Goal: Register for event/course

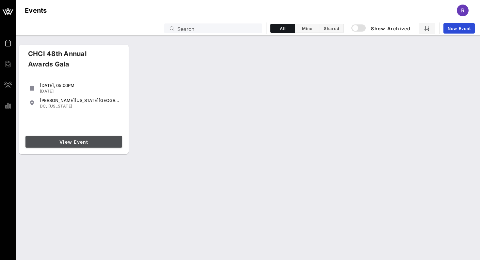
click at [76, 145] on link "View Event" at bounding box center [73, 142] width 97 height 12
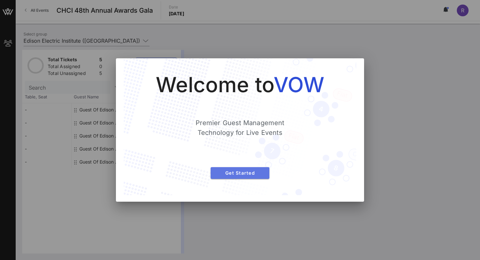
click at [238, 172] on span "Get Started" at bounding box center [240, 173] width 48 height 6
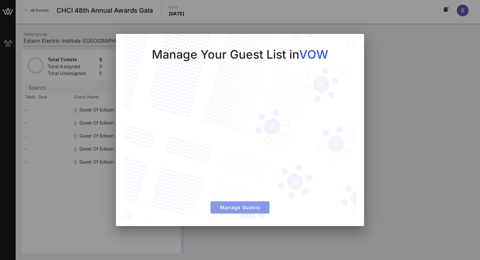
click at [229, 203] on button "Manage Guests" at bounding box center [239, 208] width 59 height 12
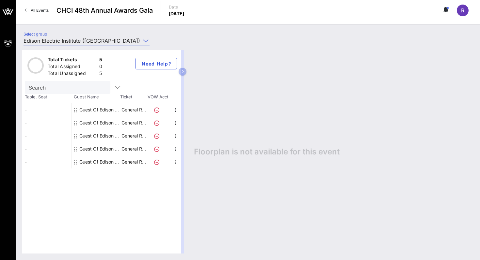
click at [100, 41] on input "Edison Electric Institute ([GEOGRAPHIC_DATA]) [[PERSON_NAME], [EMAIL_ADDRESS][D…" at bounding box center [81, 41] width 117 height 10
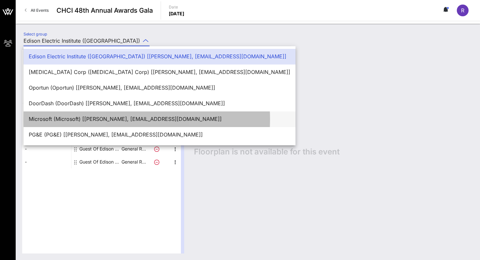
click at [71, 117] on div "Microsoft (Microsoft) [[PERSON_NAME], [EMAIL_ADDRESS][DOMAIN_NAME]]" at bounding box center [159, 119] width 261 height 6
type input "Microsoft (Microsoft) [[PERSON_NAME], [EMAIL_ADDRESS][DOMAIN_NAME]]"
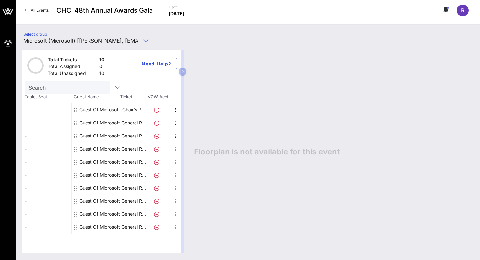
click at [60, 109] on div "-" at bounding box center [46, 109] width 49 height 13
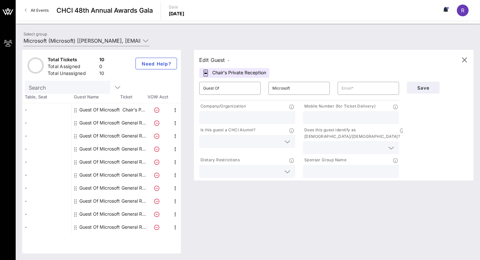
click at [51, 123] on div "-" at bounding box center [46, 122] width 49 height 13
click at [49, 132] on div "-" at bounding box center [46, 136] width 49 height 13
click at [50, 151] on div "-" at bounding box center [46, 149] width 49 height 13
click at [42, 199] on div "-" at bounding box center [46, 201] width 49 height 13
click at [42, 227] on div "-" at bounding box center [46, 227] width 49 height 13
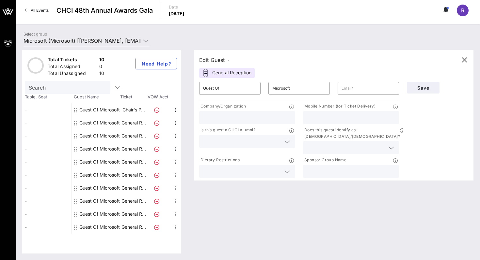
click at [47, 112] on div "-" at bounding box center [46, 109] width 49 height 13
click at [45, 106] on div "-" at bounding box center [46, 109] width 49 height 13
click at [50, 88] on input "Search" at bounding box center [67, 87] width 76 height 8
click at [114, 88] on icon "button" at bounding box center [118, 88] width 8 height 8
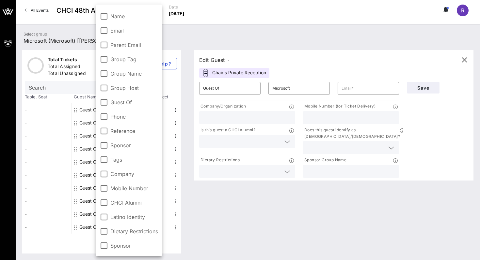
click at [55, 166] on div "-" at bounding box center [46, 162] width 49 height 13
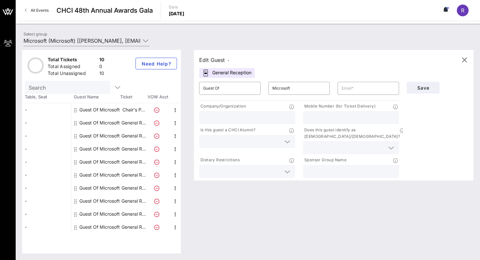
click at [31, 14] on link "All Events" at bounding box center [37, 10] width 32 height 10
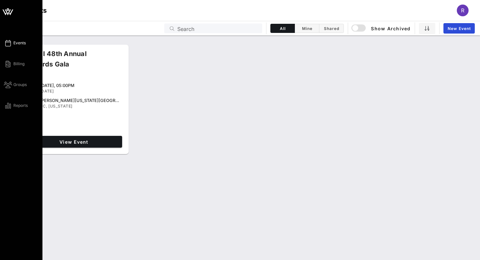
click at [21, 90] on div "Events Billing Groups Reports" at bounding box center [23, 74] width 39 height 70
click at [18, 84] on span "Groups" at bounding box center [19, 85] width 13 height 6
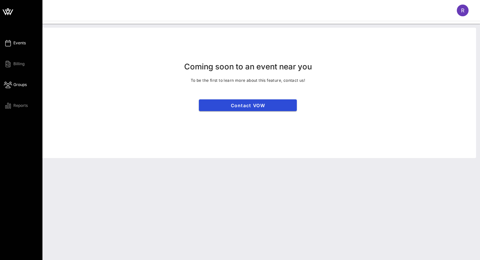
click at [8, 43] on icon at bounding box center [8, 43] width 8 height 1
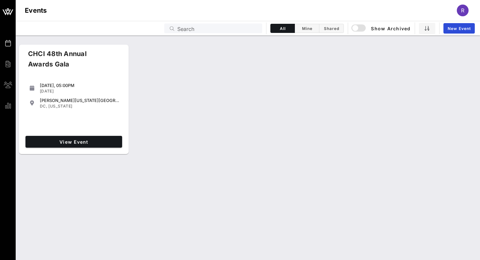
click at [159, 131] on div "CHCI 48th Annual Awards Gala [DATE], 05:00PM [DATE] [PERSON_NAME][US_STATE][GEO…" at bounding box center [248, 99] width 464 height 115
